Goal: Task Accomplishment & Management: Complete application form

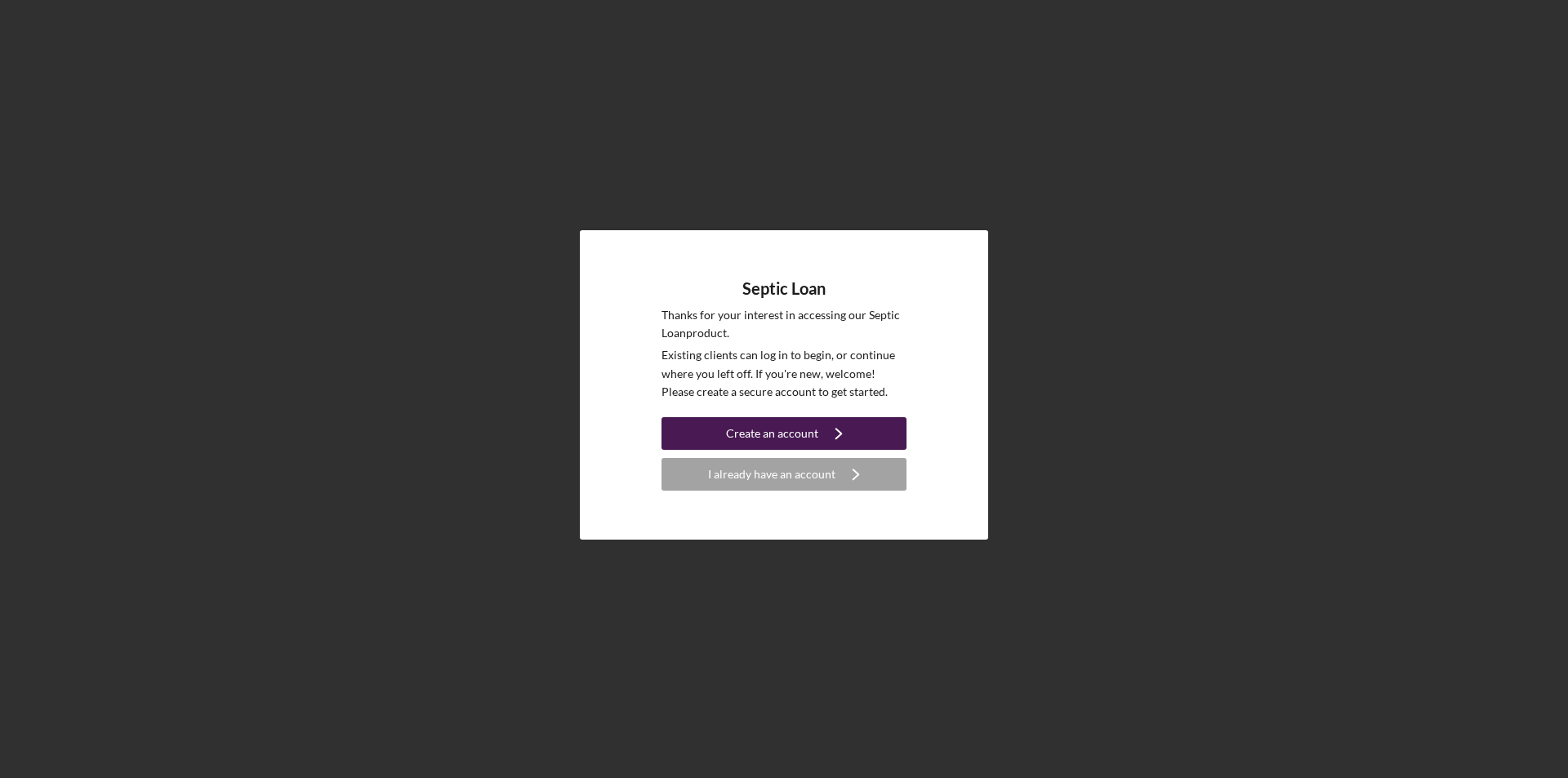
click at [798, 432] on div "Create an account" at bounding box center [771, 434] width 93 height 32
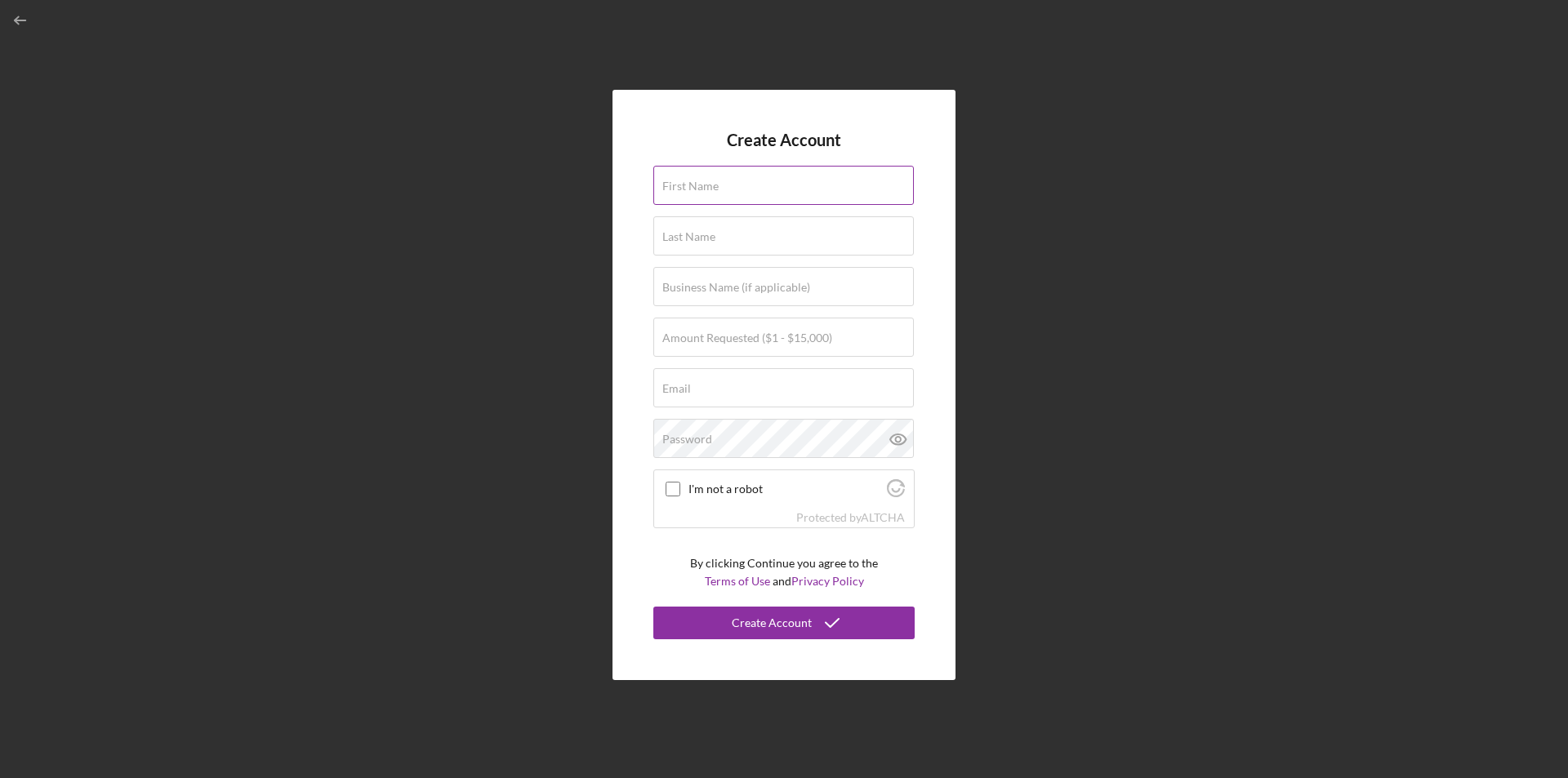
click at [780, 195] on input "First Name" at bounding box center [783, 185] width 261 height 40
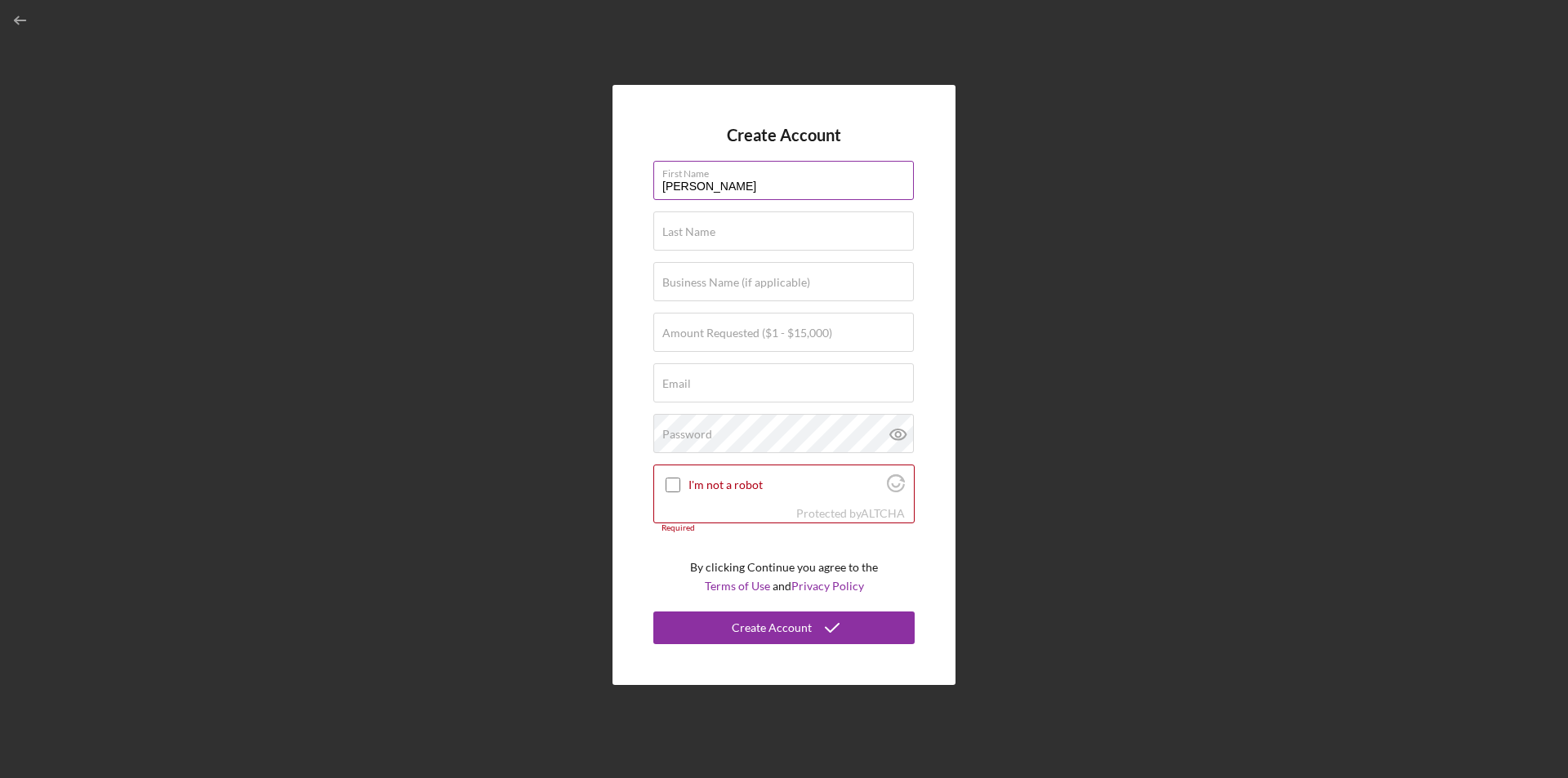
type input "[PERSON_NAME]"
